Goal: Task Accomplishment & Management: Use online tool/utility

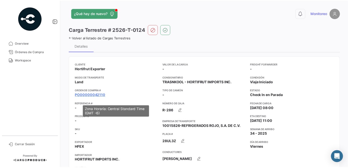
scroll to position [442, 0]
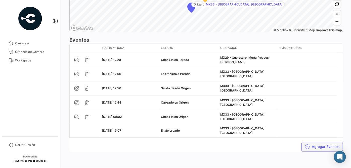
click at [318, 142] on button "Agregar Eventos" at bounding box center [322, 147] width 41 height 10
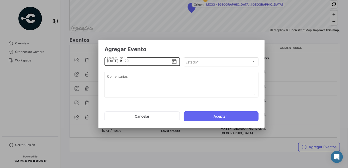
click at [133, 62] on input "[DATE] 19:29" at bounding box center [139, 61] width 64 height 18
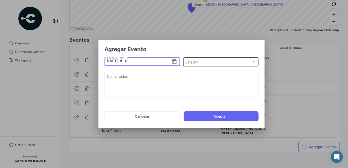
click at [229, 64] on div "Estado *" at bounding box center [219, 62] width 66 height 4
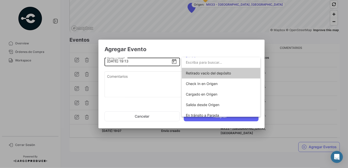
click at [146, 63] on div at bounding box center [174, 84] width 348 height 168
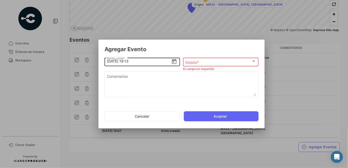
click at [139, 61] on input "[DATE] 19:13" at bounding box center [139, 62] width 64 height 18
type input "[DATE] 19:00"
click at [235, 63] on div "Estado *" at bounding box center [219, 62] width 66 height 4
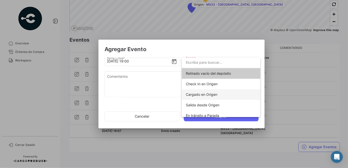
scroll to position [46, 0]
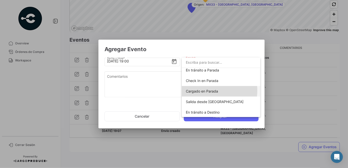
click at [210, 91] on span "Cargado en Parada" at bounding box center [202, 91] width 32 height 4
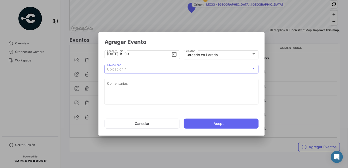
click at [200, 71] on div "Ubicación *" at bounding box center [179, 69] width 144 height 4
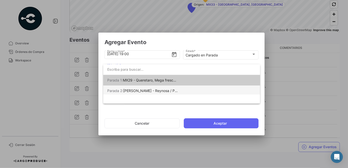
click at [166, 89] on span "[PERSON_NAME] - Reynosa / Puente [PERSON_NAME]" at bounding box center [168, 91] width 90 height 4
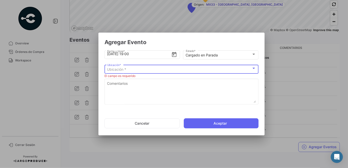
scroll to position [0, 0]
click at [241, 72] on div "[PERSON_NAME] - Reynosa / Puente [PERSON_NAME]" at bounding box center [179, 69] width 144 height 4
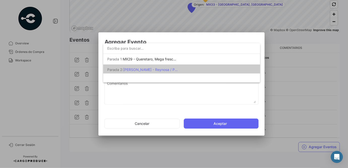
scroll to position [2, 0]
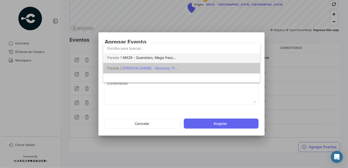
click at [180, 59] on mat-option "Parada 1: MX29 - Queretaro, Mega frescos [PERSON_NAME]" at bounding box center [181, 58] width 157 height 11
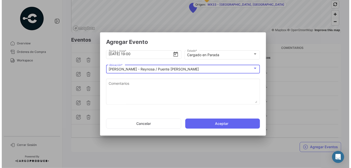
scroll to position [0, 0]
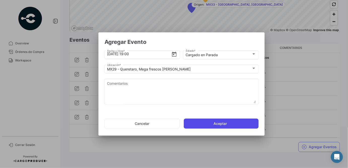
click at [222, 125] on button "Aceptar" at bounding box center [221, 124] width 75 height 10
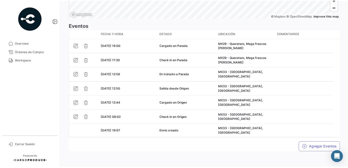
scroll to position [457, 0]
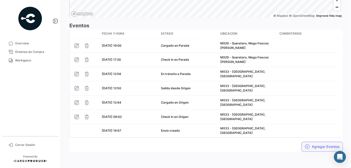
click at [310, 142] on button "Agregar Eventos" at bounding box center [322, 147] width 41 height 10
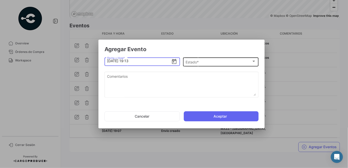
type input "[DATE] 19:13"
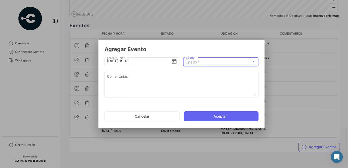
click at [211, 64] on div "Estado *" at bounding box center [219, 62] width 66 height 4
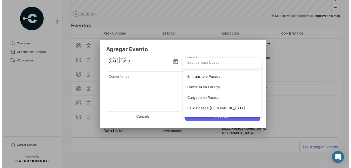
scroll to position [46, 0]
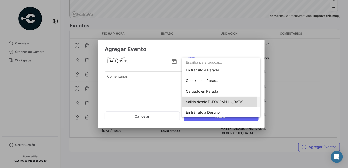
click at [217, 102] on span "Salida desde [GEOGRAPHIC_DATA]" at bounding box center [215, 102] width 58 height 4
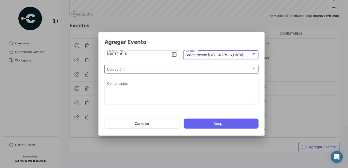
click at [188, 72] on div "Ubicación * Ubicación *" at bounding box center [181, 69] width 149 height 10
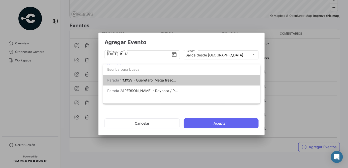
click at [169, 80] on span "MX29 - Queretaro, Mega frescos [PERSON_NAME]" at bounding box center [164, 80] width 83 height 4
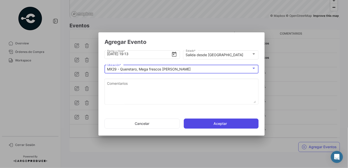
click at [199, 124] on button "Aceptar" at bounding box center [221, 124] width 75 height 10
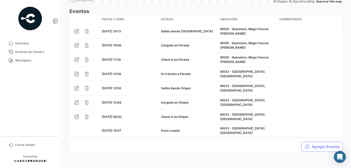
scroll to position [425, 0]
